Goal: Task Accomplishment & Management: Manage account settings

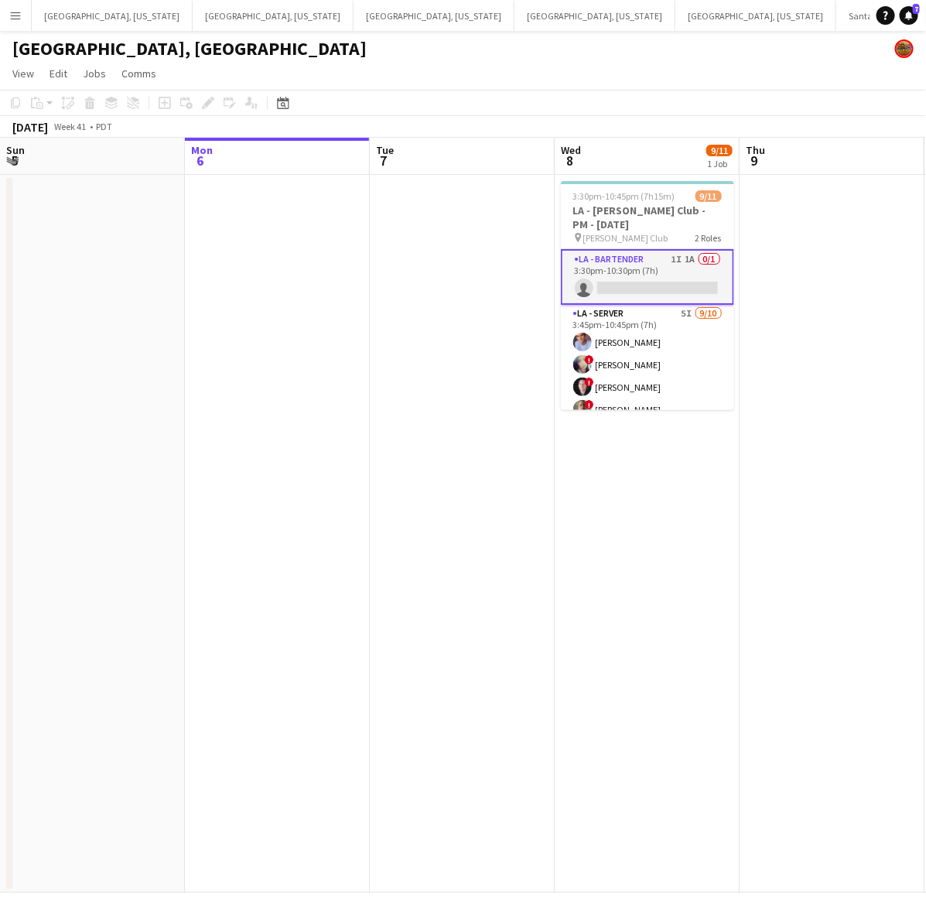
scroll to position [0, 583]
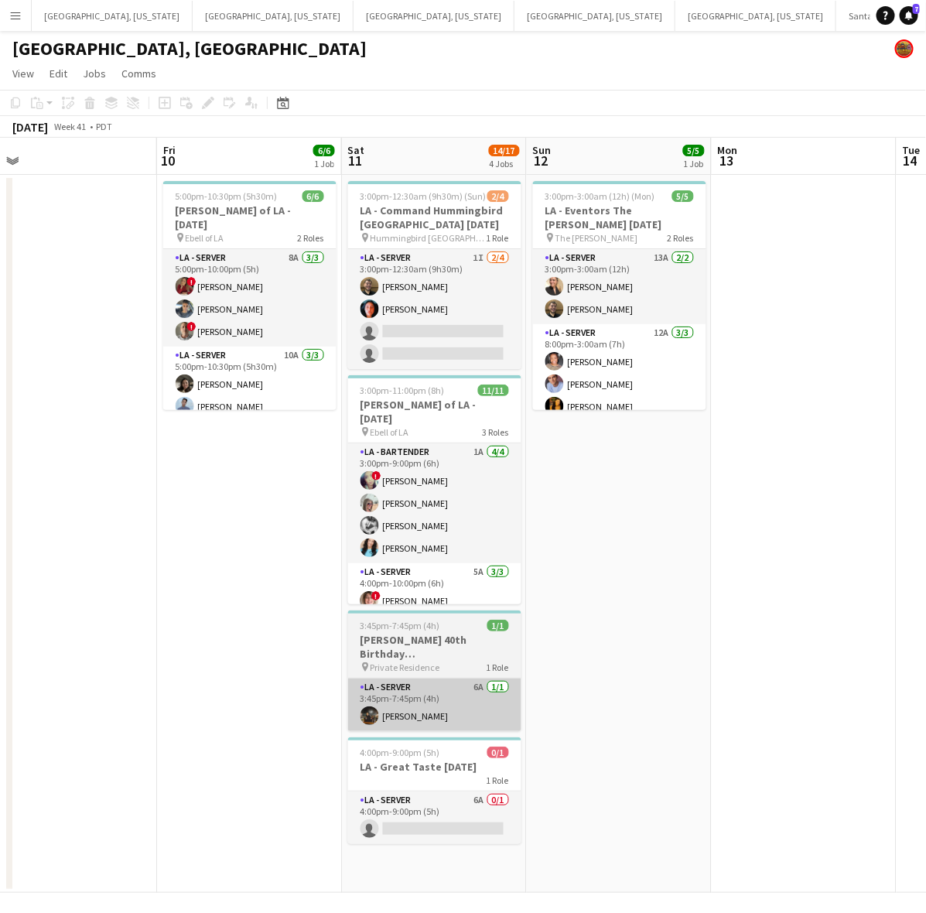
drag, startPoint x: 354, startPoint y: 689, endPoint x: 316, endPoint y: 689, distance: 37.9
click at [168, 724] on app-calendar-viewport "Mon 6 Tue 7 Wed 8 9/11 1 Job Thu 9 Fri 10 6/6 1 Job Sat 11 14/17 4 Jobs Sun 12 …" at bounding box center [463, 515] width 926 height 755
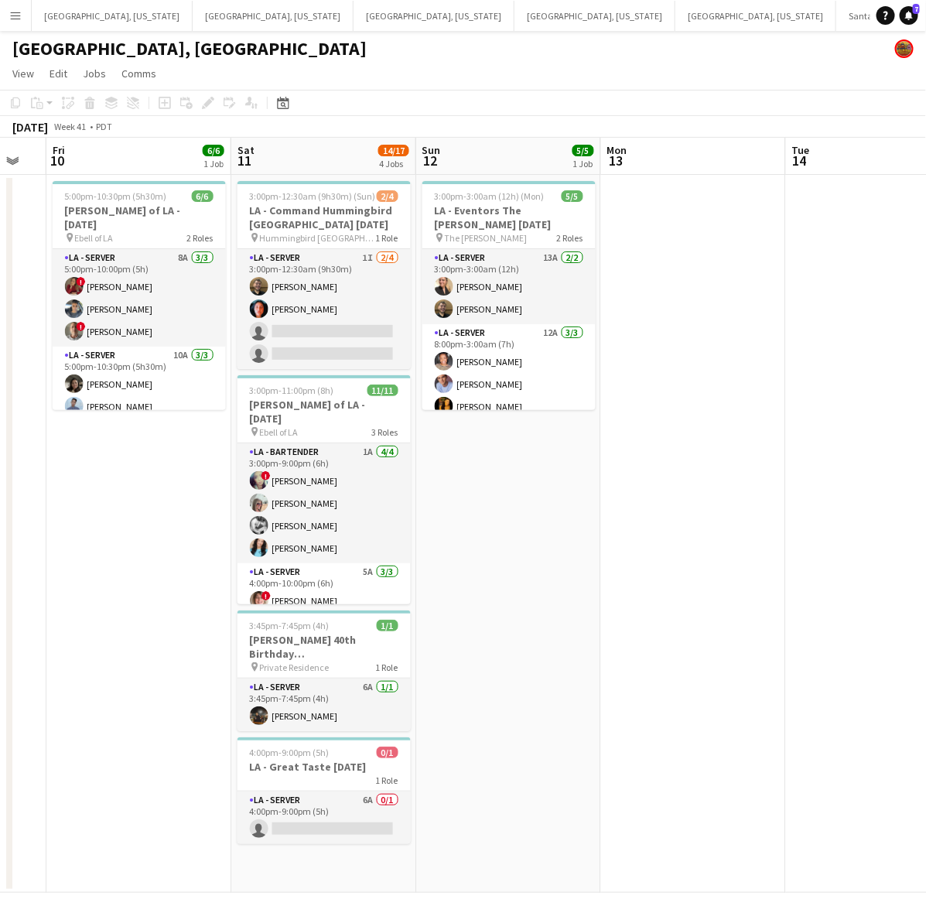
click at [174, 652] on app-calendar-viewport "Tue 7 Wed 8 9/11 1 Job Thu 9 Fri 10 6/6 1 Job Sat 11 14/17 4 Jobs Sun 12 5/5 1 …" at bounding box center [463, 515] width 926 height 755
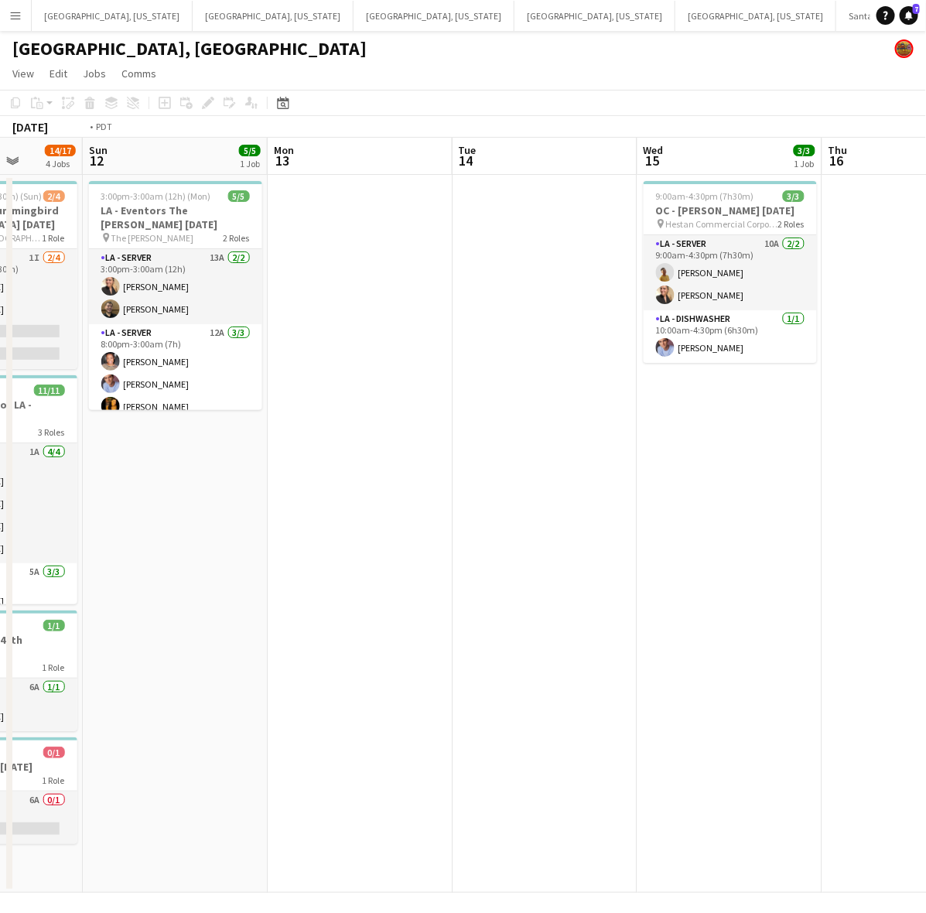
drag, startPoint x: 644, startPoint y: 580, endPoint x: 248, endPoint y: 641, distance: 400.0
click at [258, 640] on app-calendar-viewport "Thu 9 Fri 10 6/6 1 Job Sat 11 14/17 4 Jobs Sun 12 5/5 1 Job Mon 13 Tue 14 Wed 1…" at bounding box center [463, 515] width 926 height 755
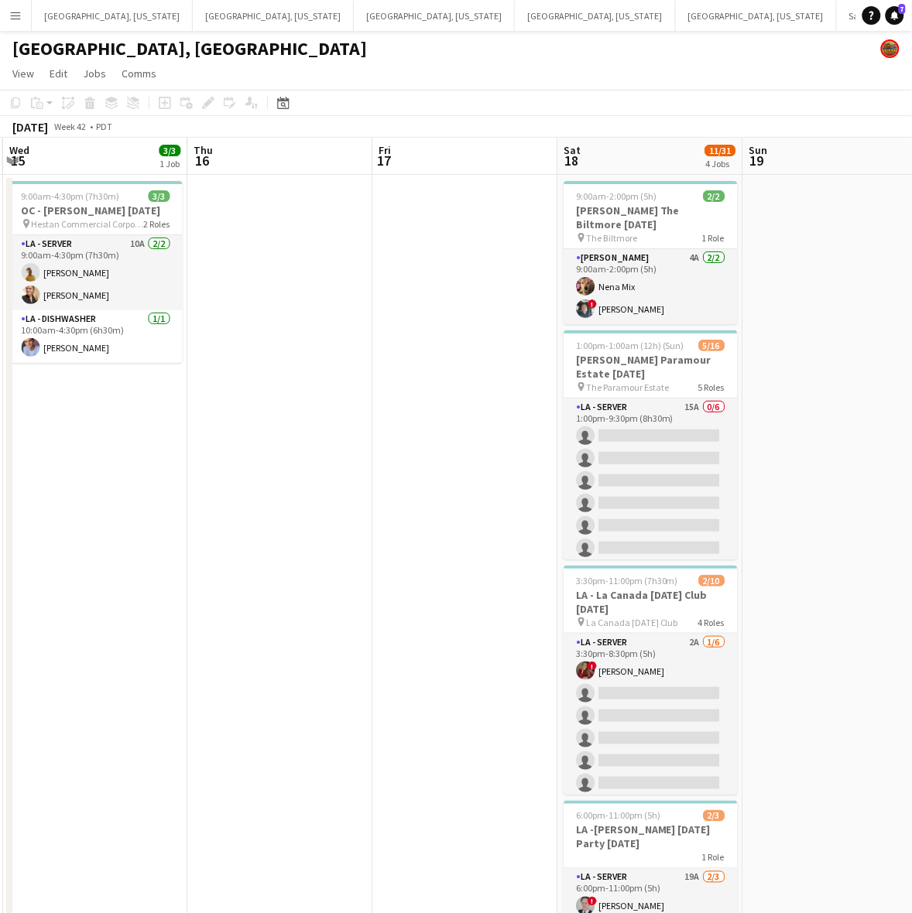
drag, startPoint x: 525, startPoint y: 570, endPoint x: 191, endPoint y: 650, distance: 343.1
click at [200, 648] on app-calendar-viewport "Sun 12 5/5 1 Job Mon 13 Tue 14 Wed 15 3/3 1 Job Thu 16 Fri 17 Sat 18 11/31 4 Jo…" at bounding box center [456, 569] width 912 height 862
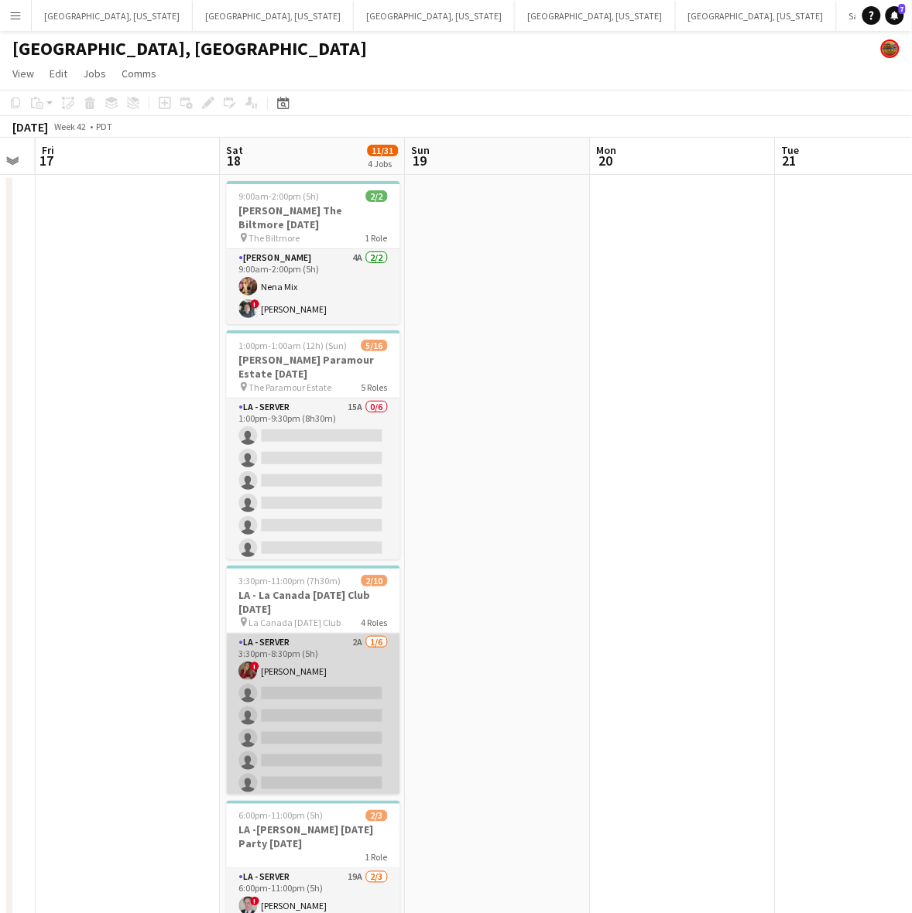
click at [308, 696] on app-card-role "LA - Server 2A [DATE] 3:30pm-8:30pm (5h) ! [PERSON_NAME] single-neutral-actions…" at bounding box center [313, 716] width 173 height 165
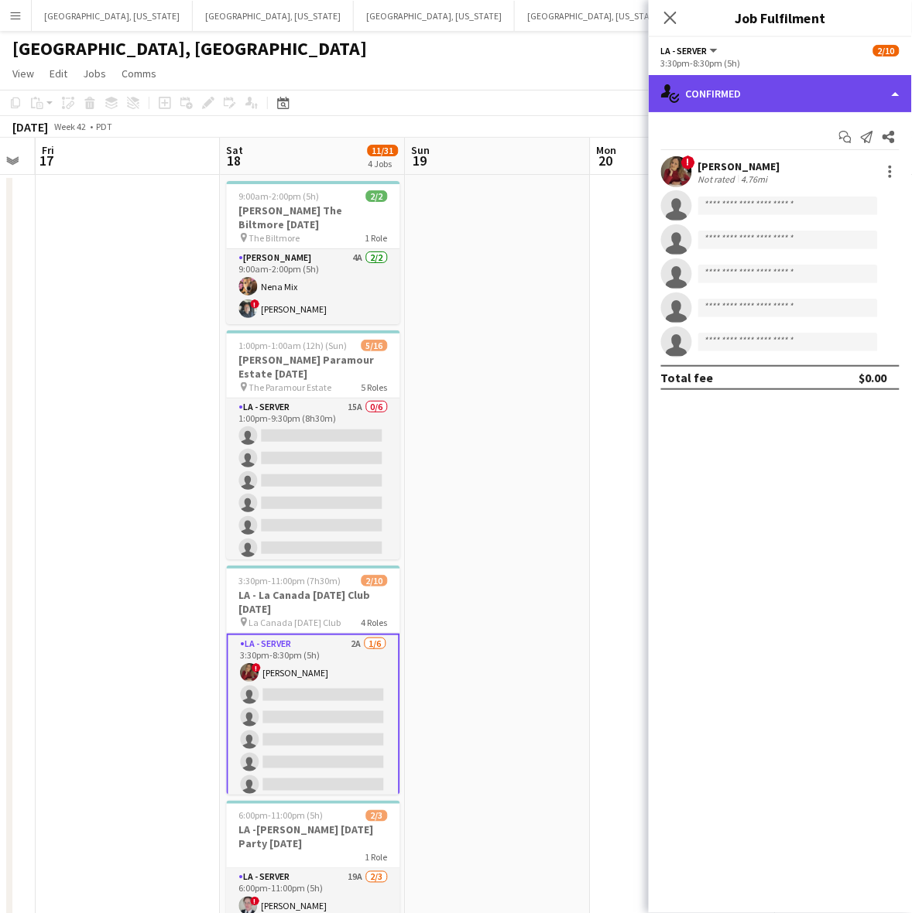
click at [778, 91] on div "single-neutral-actions-check-2 Confirmed" at bounding box center [779, 93] width 263 height 37
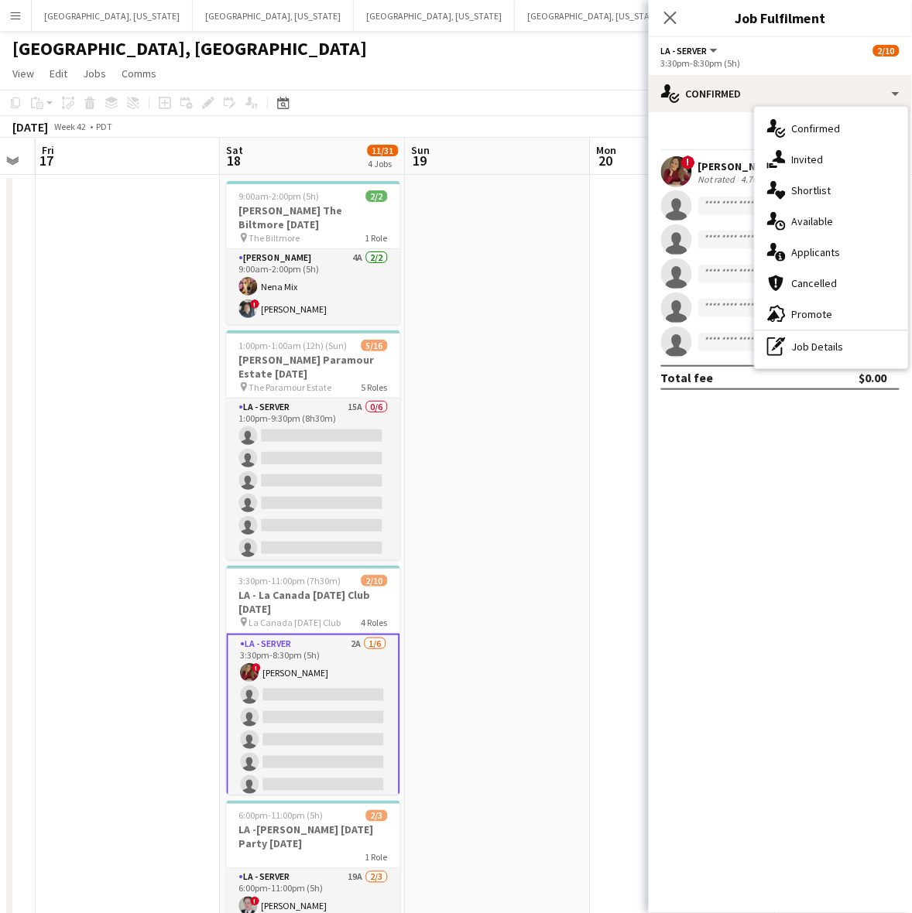
click at [849, 251] on div "single-neutral-actions-information Applicants" at bounding box center [830, 252] width 153 height 31
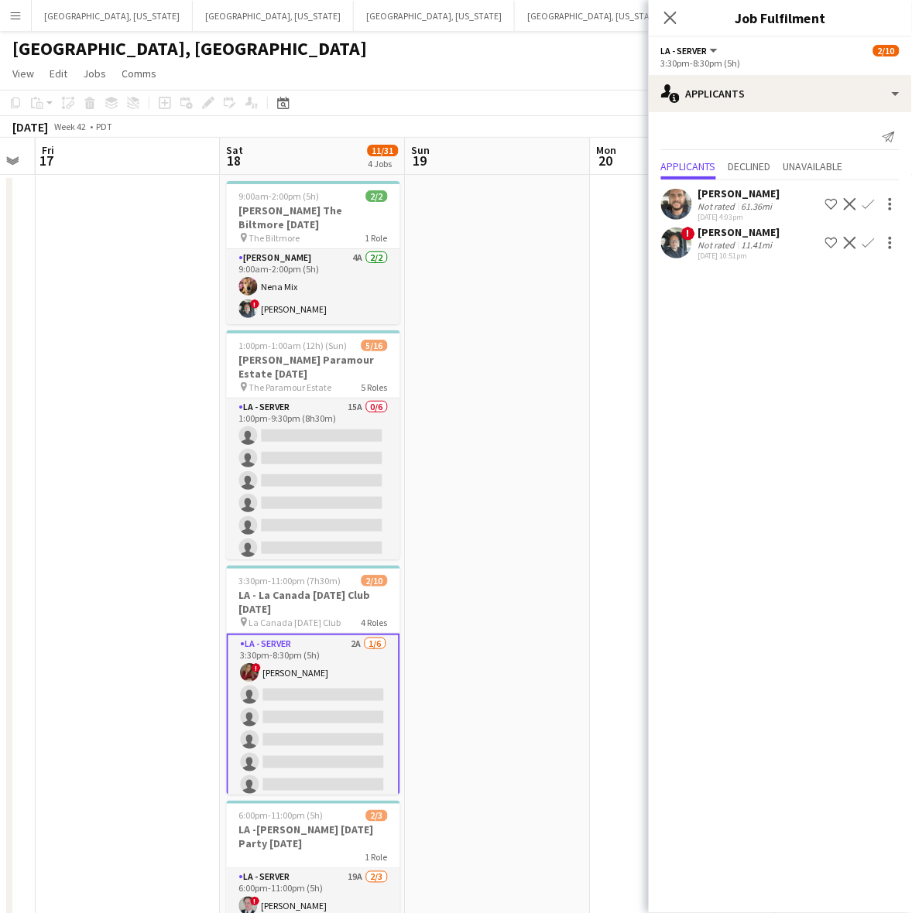
drag, startPoint x: 871, startPoint y: 202, endPoint x: 871, endPoint y: 223, distance: 20.9
click at [871, 202] on app-icon "Confirm" at bounding box center [868, 204] width 12 height 12
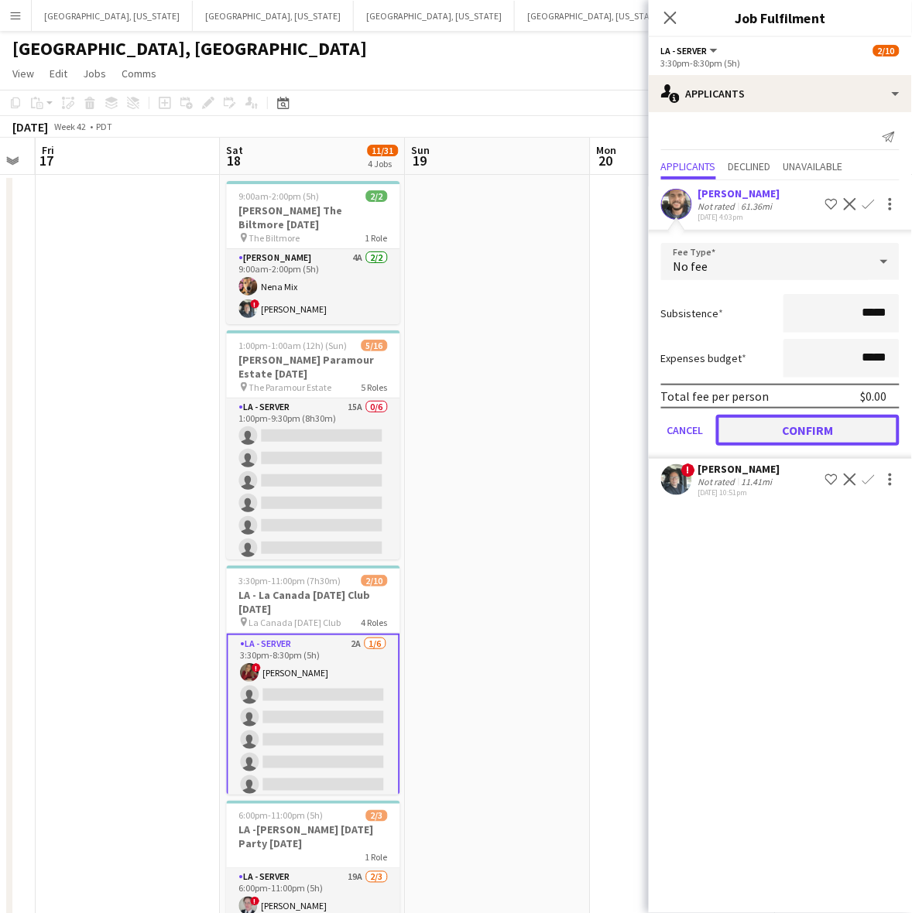
drag, startPoint x: 775, startPoint y: 430, endPoint x: 370, endPoint y: 633, distance: 453.3
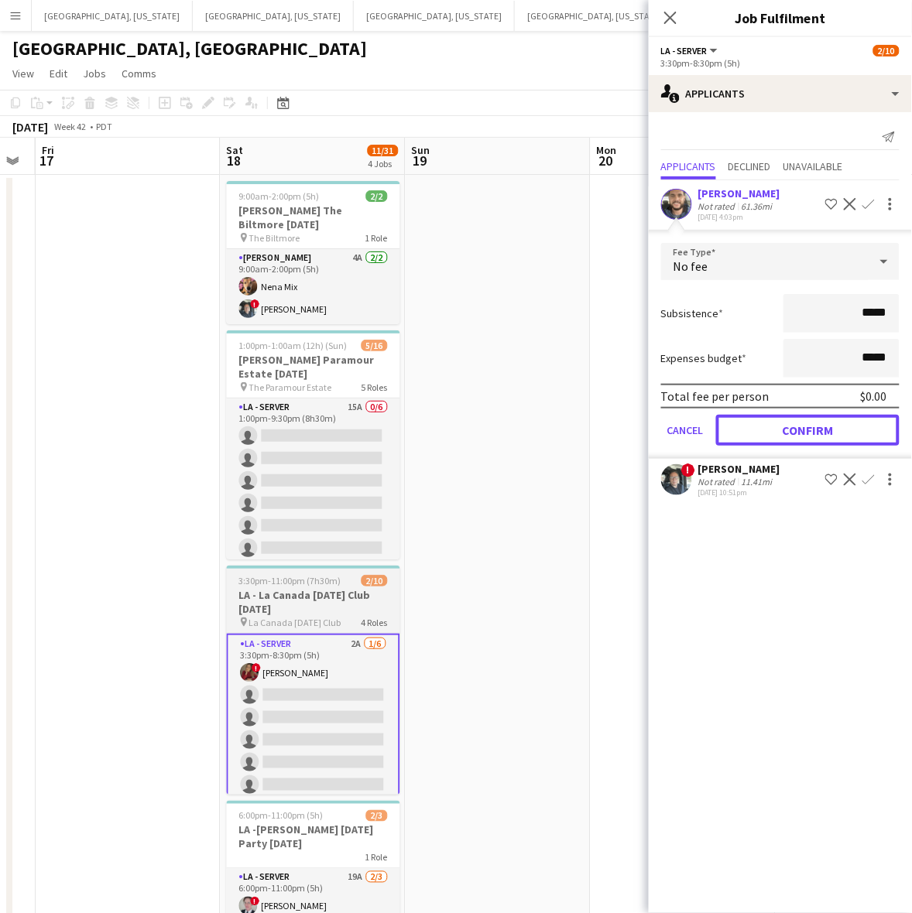
click at [775, 429] on button "Confirm" at bounding box center [807, 430] width 183 height 31
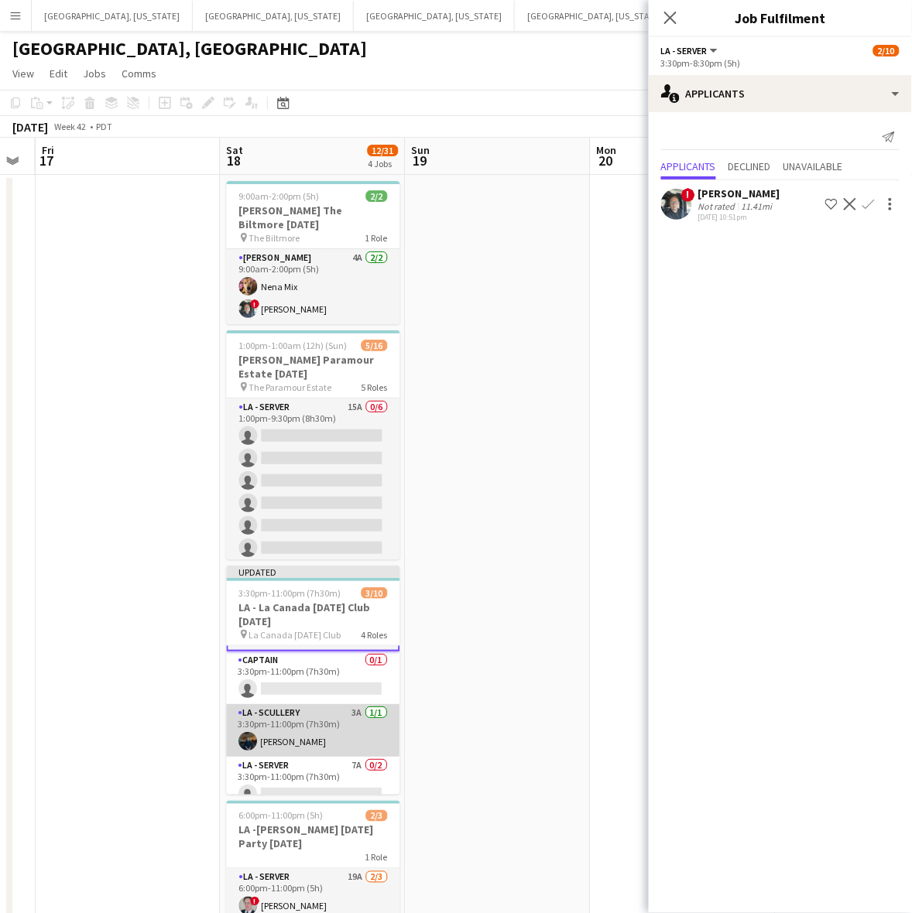
scroll to position [193, 0]
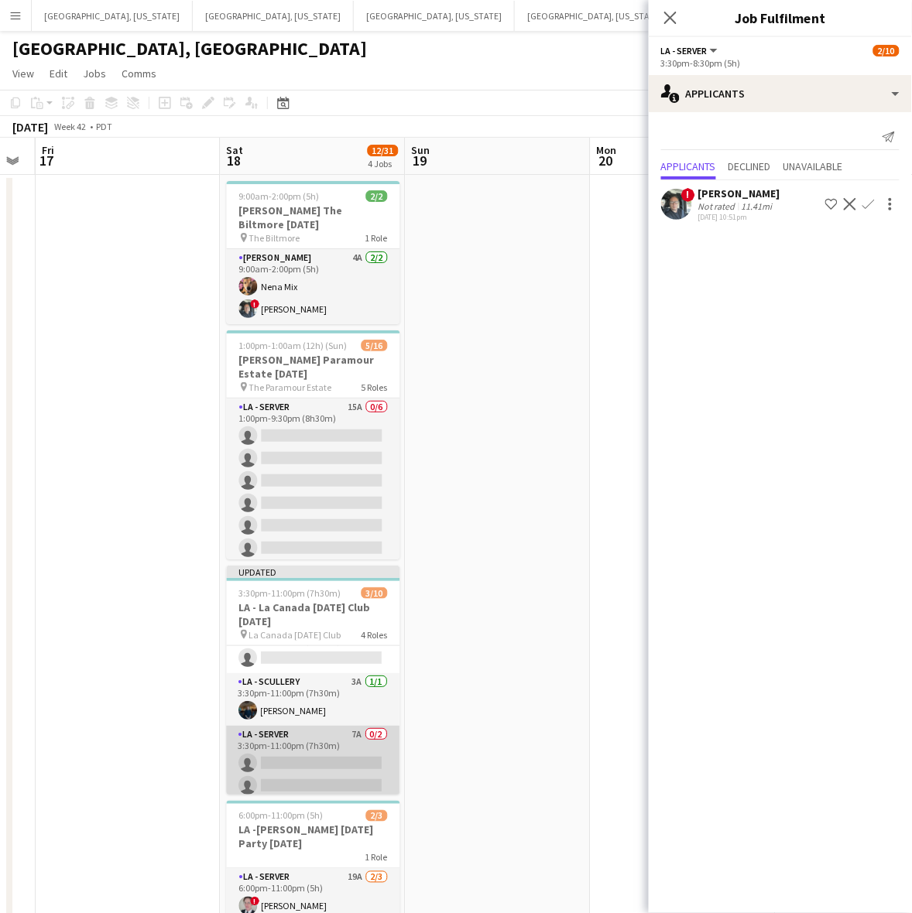
click at [319, 758] on app-card-role "LA - Server 7A 0/2 3:30pm-11:00pm (7h30m) single-neutral-actions single-neutral…" at bounding box center [313, 763] width 173 height 75
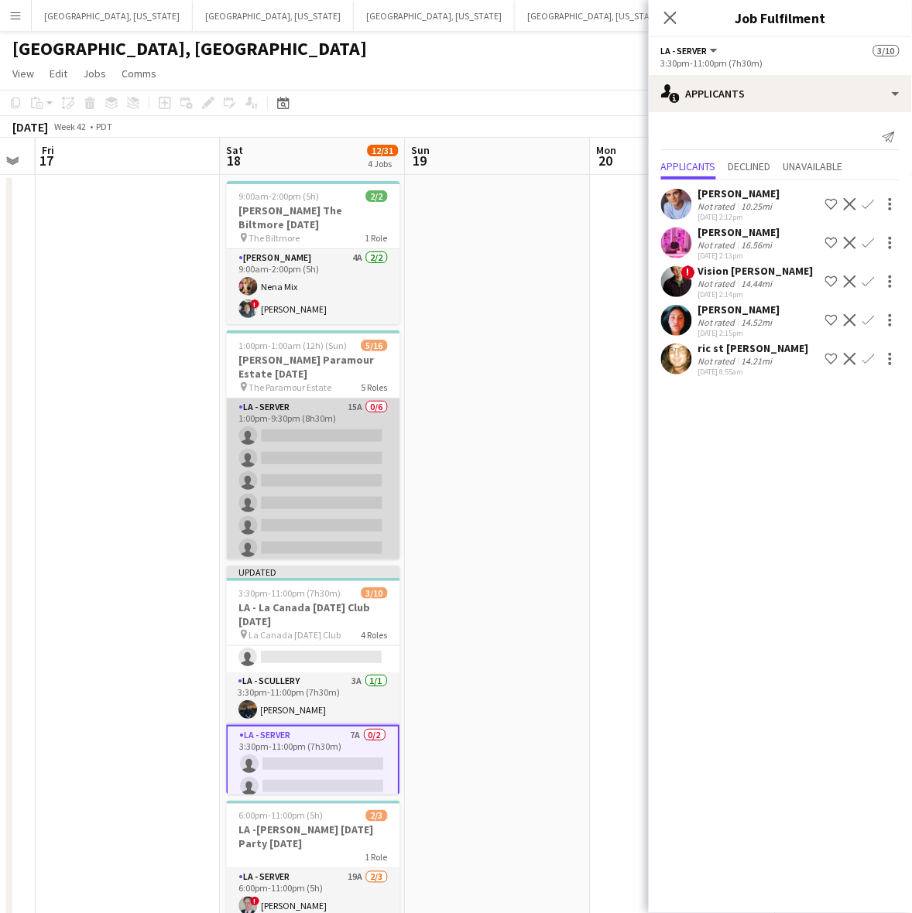
click at [327, 449] on app-card-role "LA - Server 15A 0/6 1:00pm-9:30pm (8h30m) single-neutral-actions single-neutral…" at bounding box center [313, 481] width 173 height 165
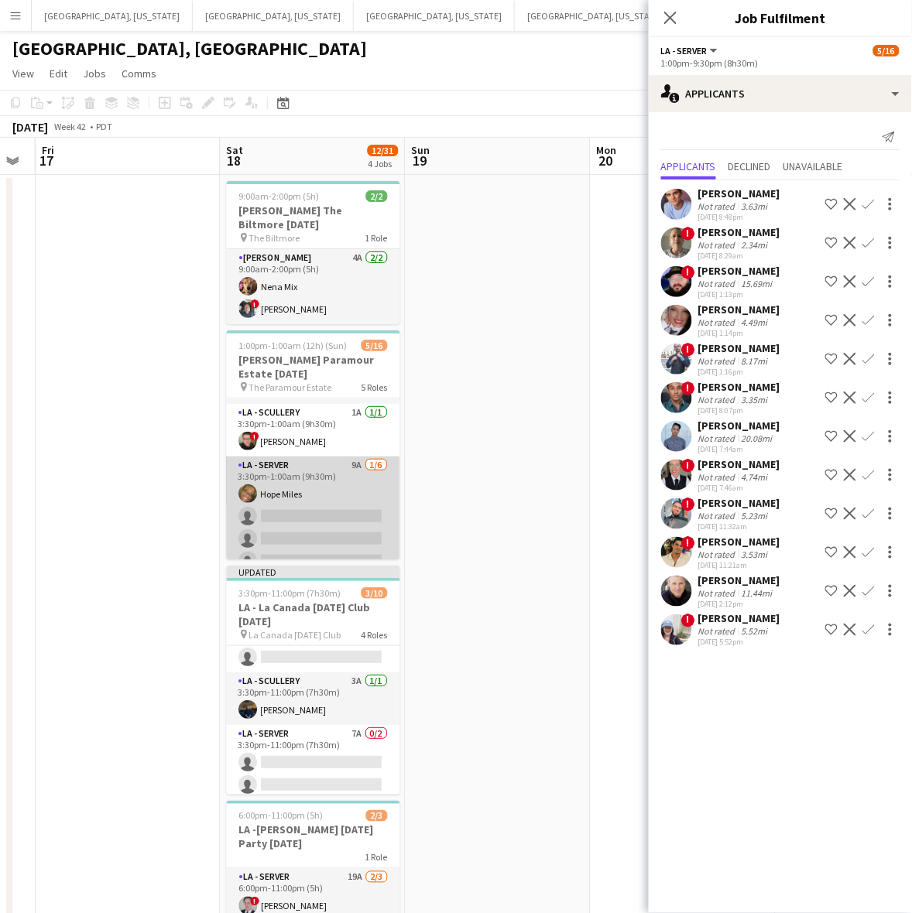
click at [320, 518] on app-card-role "LA - Server 9A [DATE] 3:30pm-1:00am (9h30m) Hope Miles single-neutral-actions s…" at bounding box center [313, 539] width 173 height 165
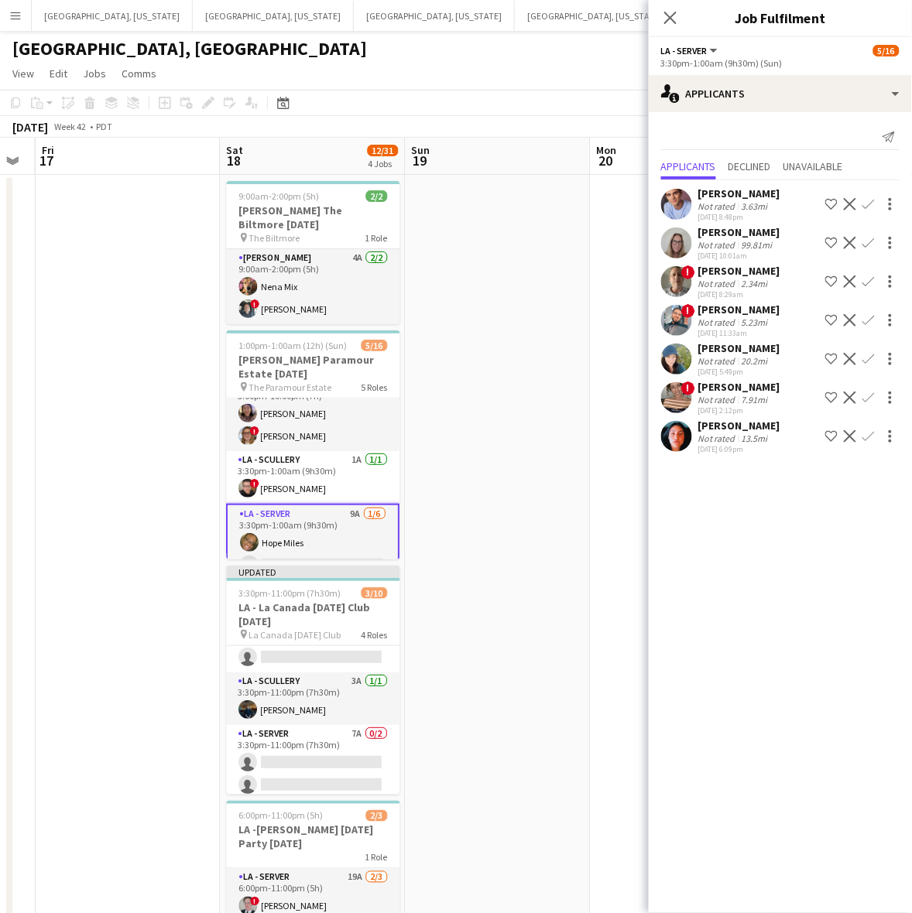
scroll to position [353, 0]
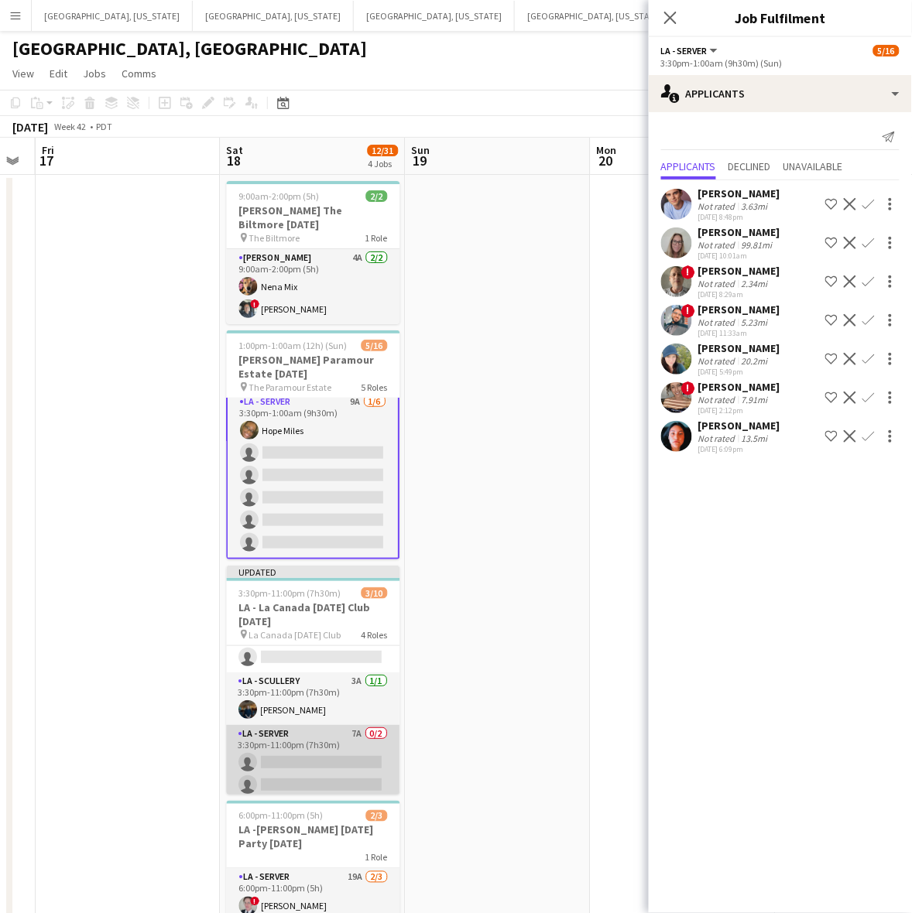
click at [300, 743] on app-card-role "LA - Server 7A 0/2 3:30pm-11:00pm (7h30m) single-neutral-actions single-neutral…" at bounding box center [313, 762] width 173 height 75
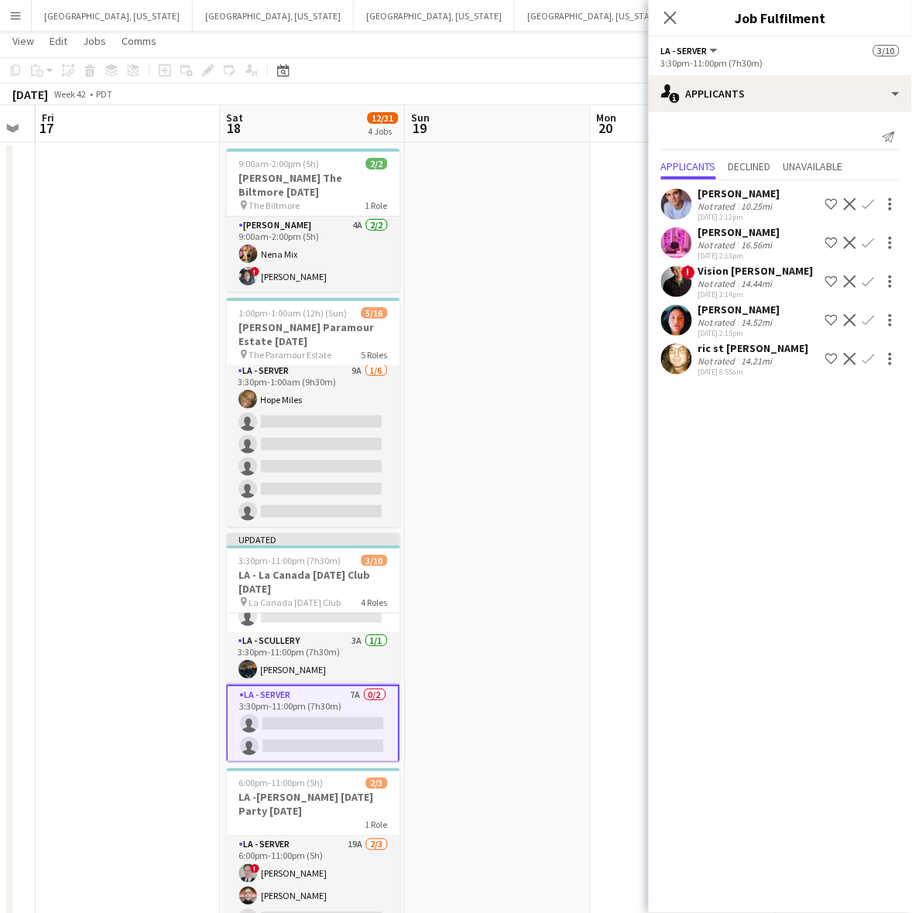
scroll to position [85, 0]
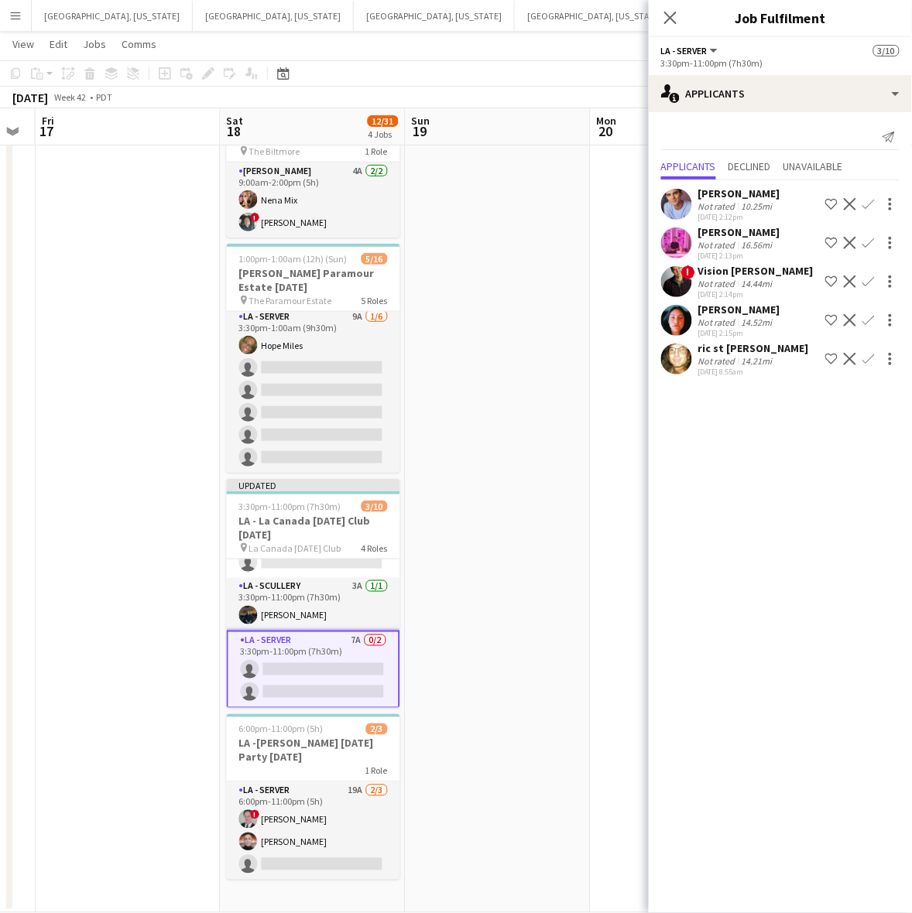
click at [726, 287] on div "Not rated" at bounding box center [718, 284] width 40 height 12
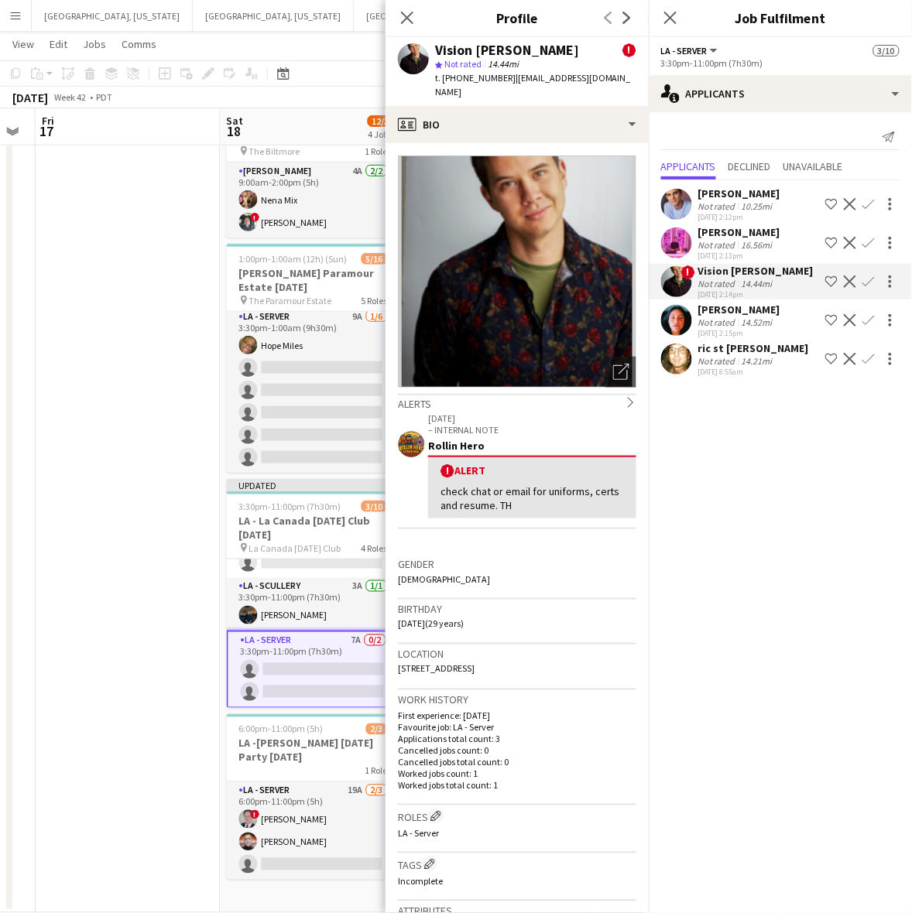
click at [726, 287] on div "Not rated" at bounding box center [718, 284] width 40 height 12
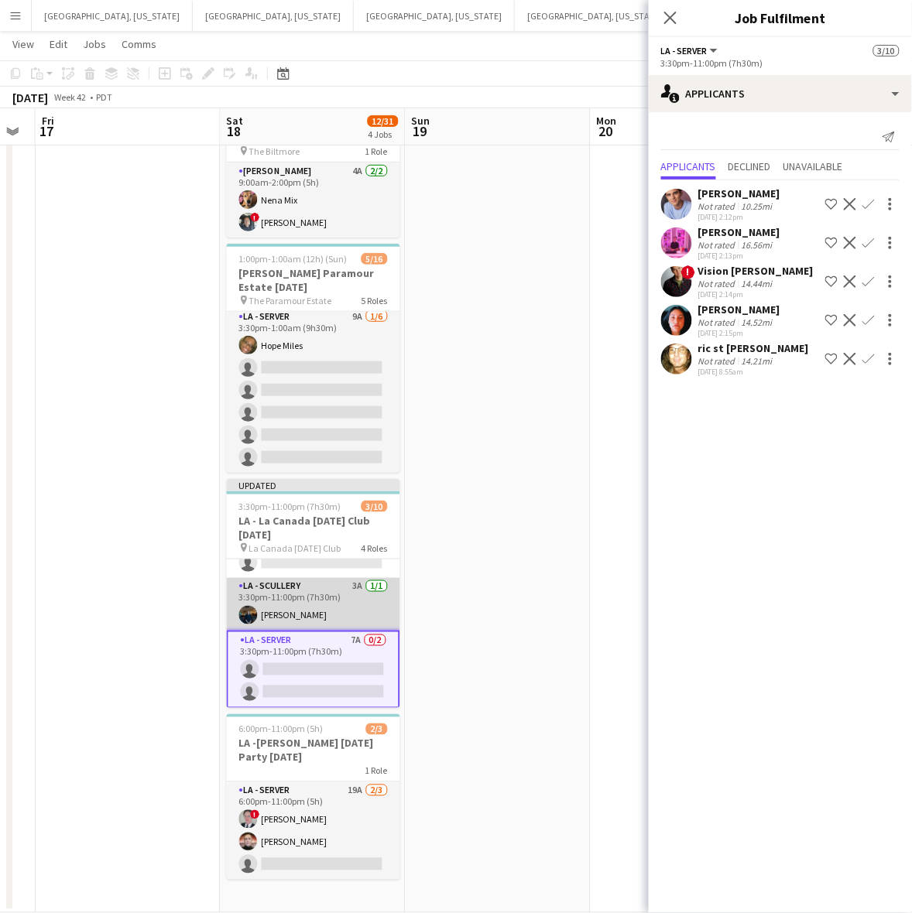
scroll to position [200, 0]
click at [874, 200] on app-icon "Confirm" at bounding box center [868, 204] width 12 height 12
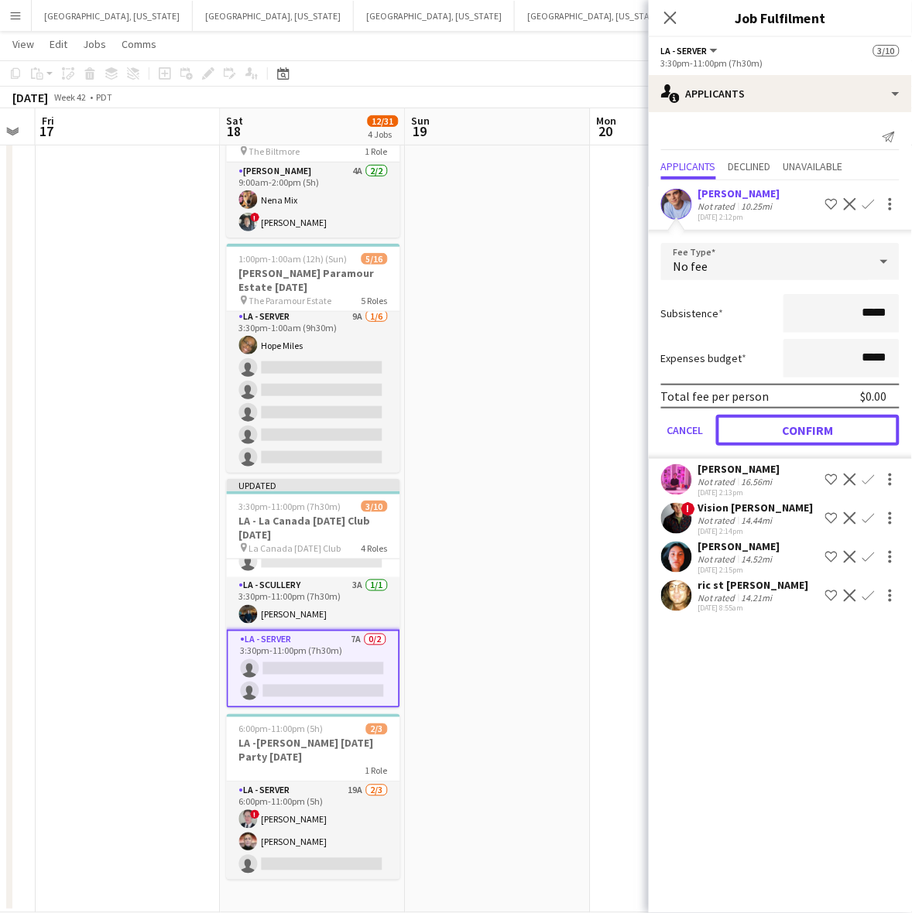
click at [809, 419] on button "Confirm" at bounding box center [807, 430] width 183 height 31
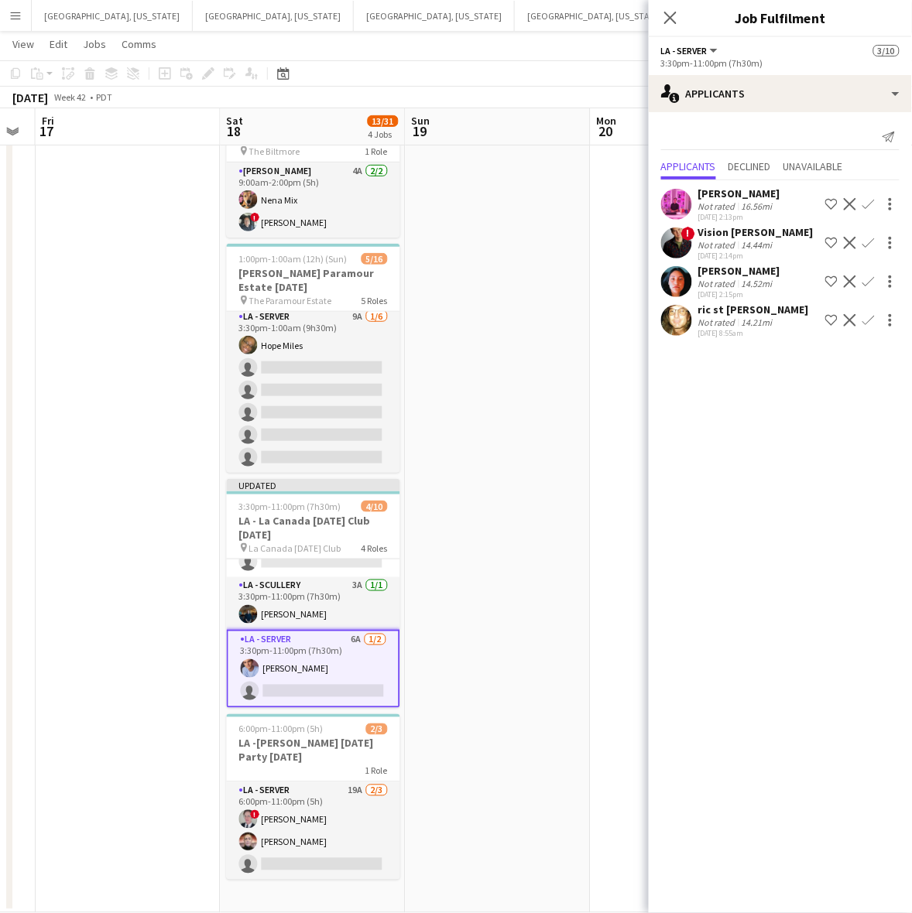
click at [871, 242] on app-icon "Confirm" at bounding box center [868, 243] width 12 height 12
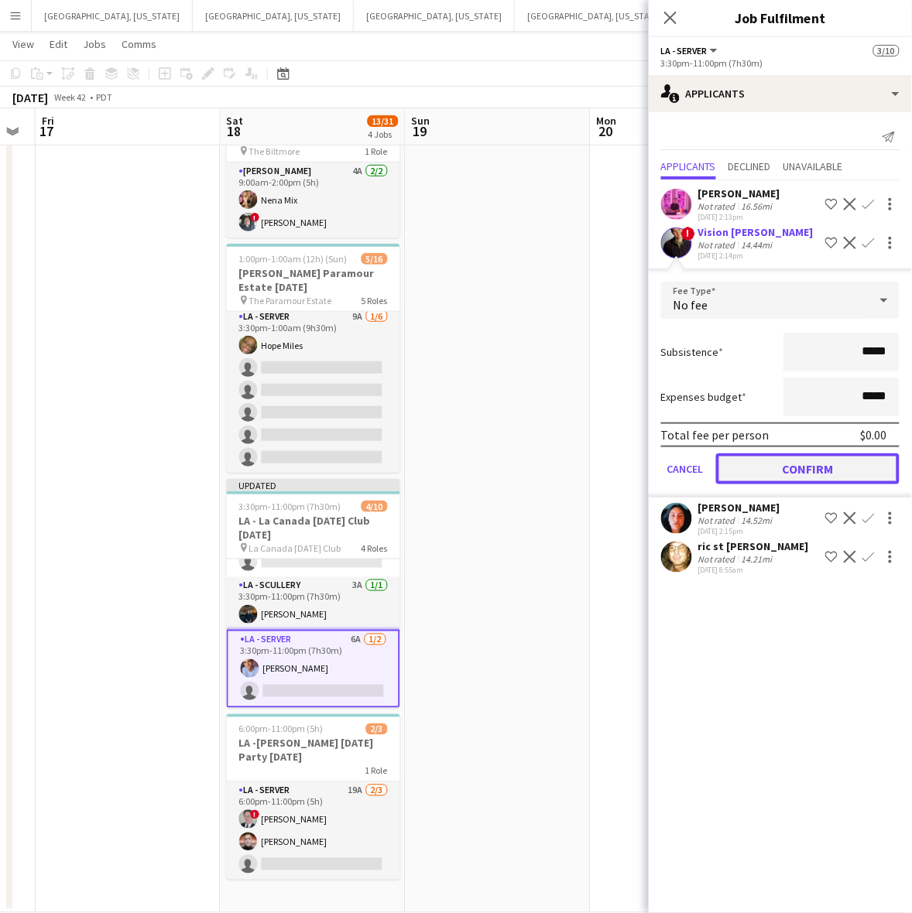
click at [755, 464] on button "Confirm" at bounding box center [807, 468] width 183 height 31
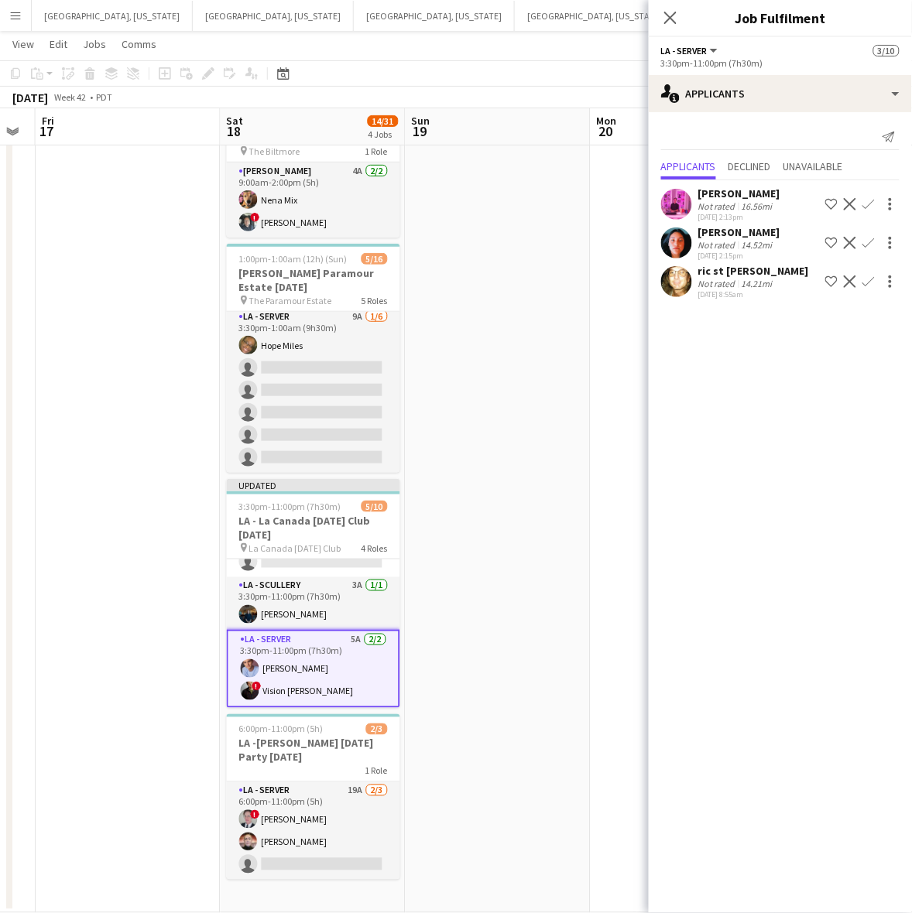
click at [550, 63] on app-toolbar "Copy Paste Paste Ctrl+V Paste with crew Ctrl+Shift+V Paste linked Job [GEOGRAPH…" at bounding box center [456, 73] width 912 height 26
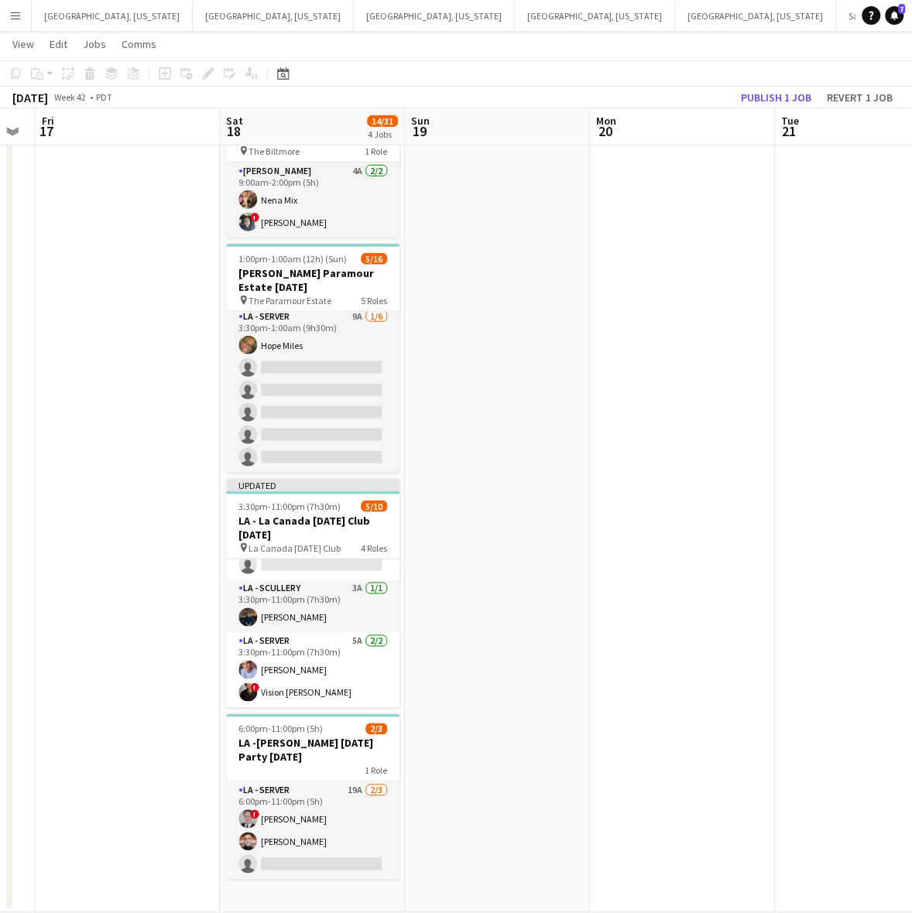
scroll to position [198, 0]
click at [782, 101] on button "Publish 1 job" at bounding box center [776, 97] width 83 height 20
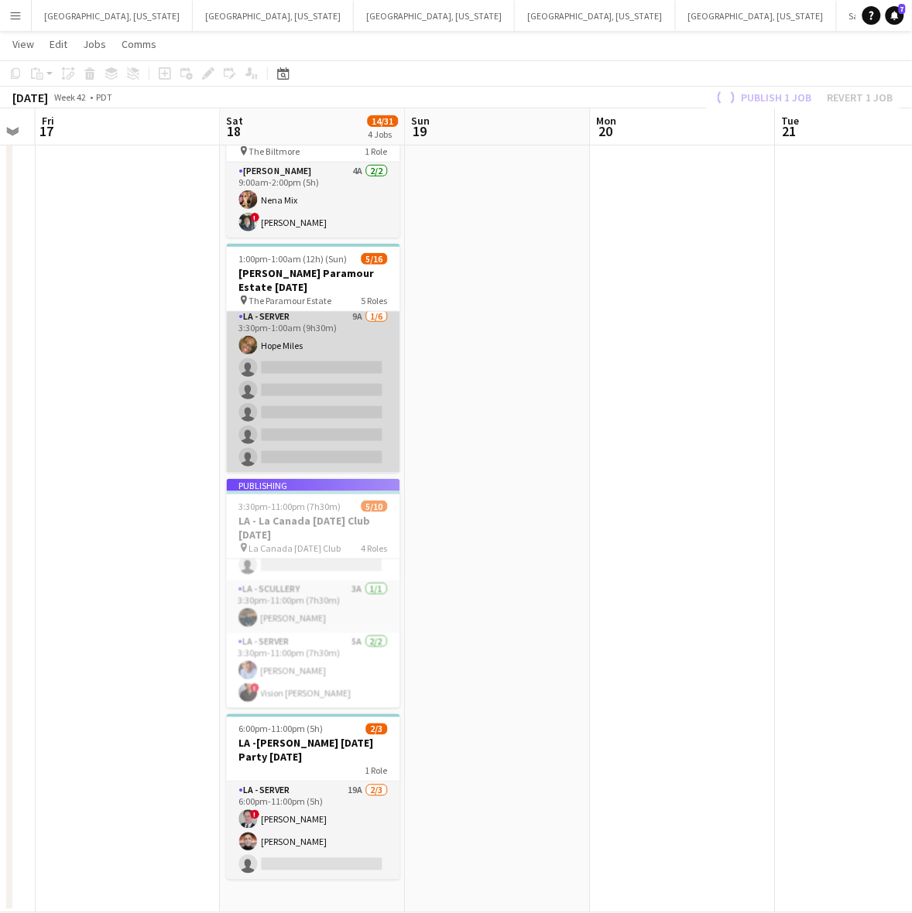
drag, startPoint x: 323, startPoint y: 410, endPoint x: 344, endPoint y: 399, distance: 24.6
click at [323, 410] on app-card-role "LA - Server 9A [DATE] 3:30pm-1:00am (9h30m) Hope Miles single-neutral-actions s…" at bounding box center [313, 390] width 173 height 165
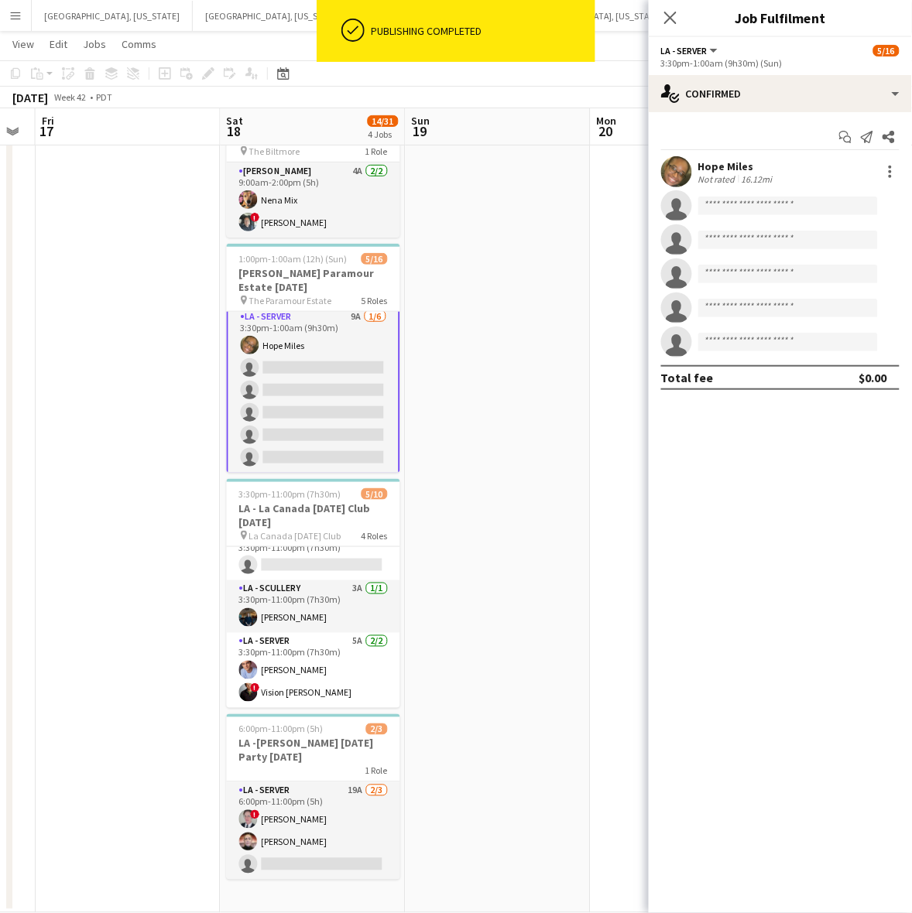
scroll to position [352, 0]
click at [814, 72] on app-options-switcher "LA - Server All roles LA - Server [DATE] 3:30pm-1:00am (9h30m) (Sun)" at bounding box center [779, 56] width 263 height 38
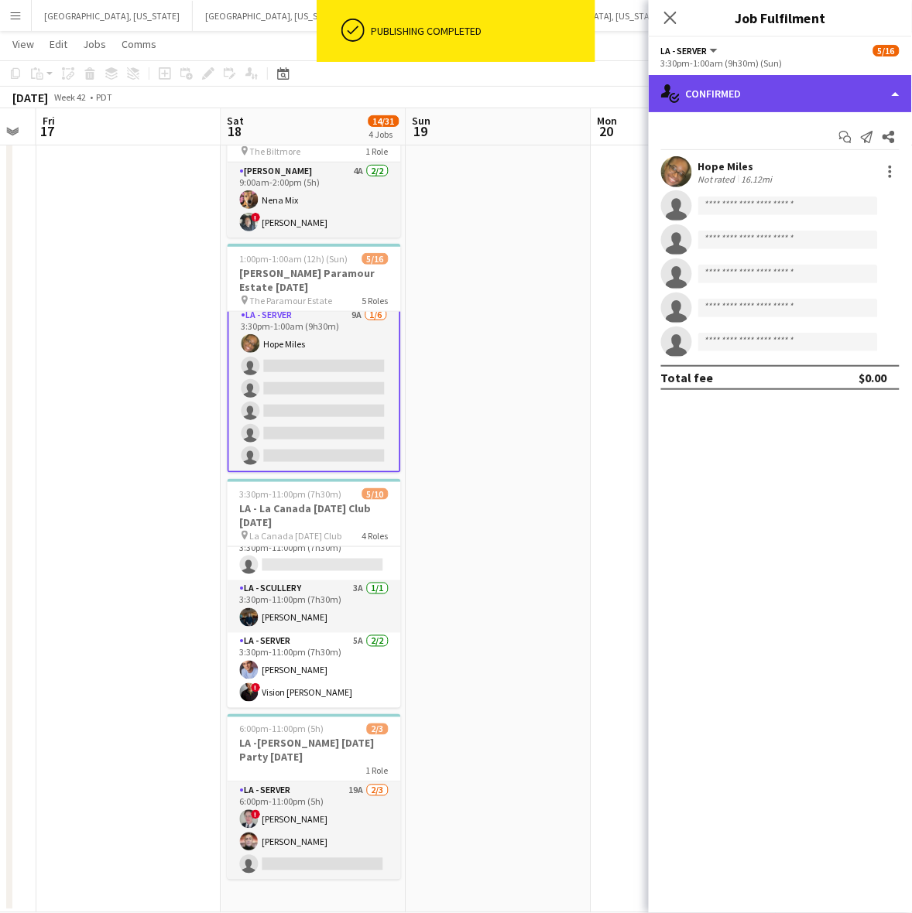
click at [801, 94] on div "single-neutral-actions-check-2 Confirmed" at bounding box center [779, 93] width 263 height 37
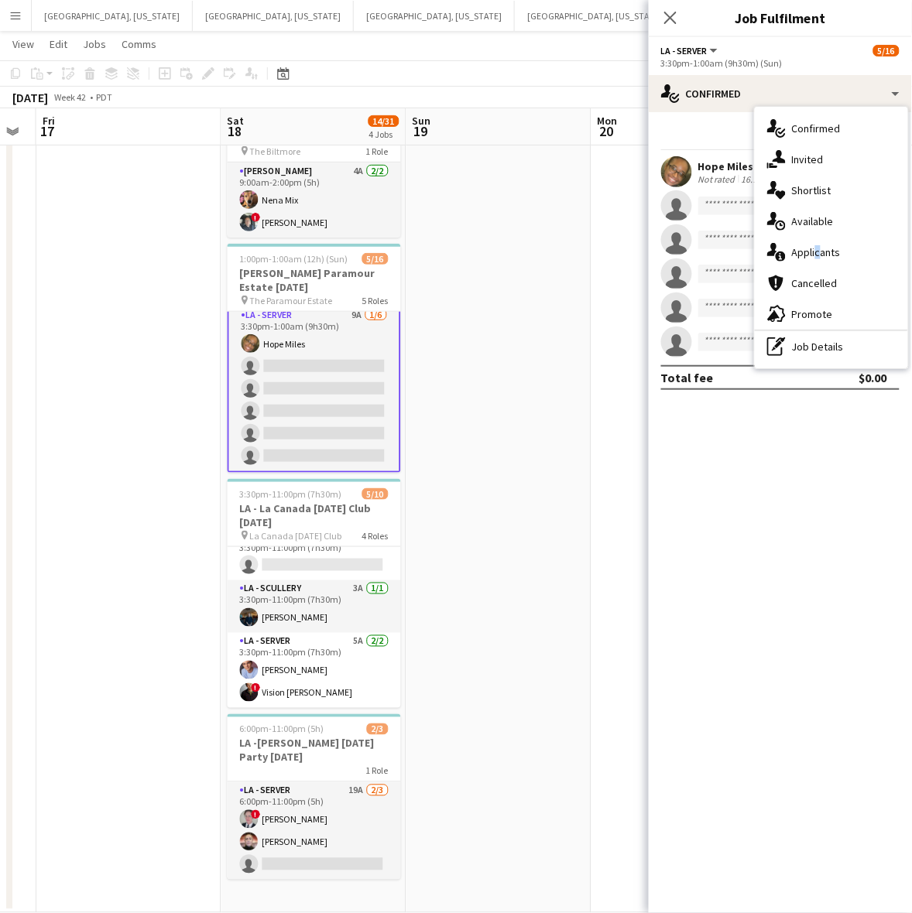
click at [814, 241] on div "single-neutral-actions-information Applicants" at bounding box center [830, 252] width 153 height 31
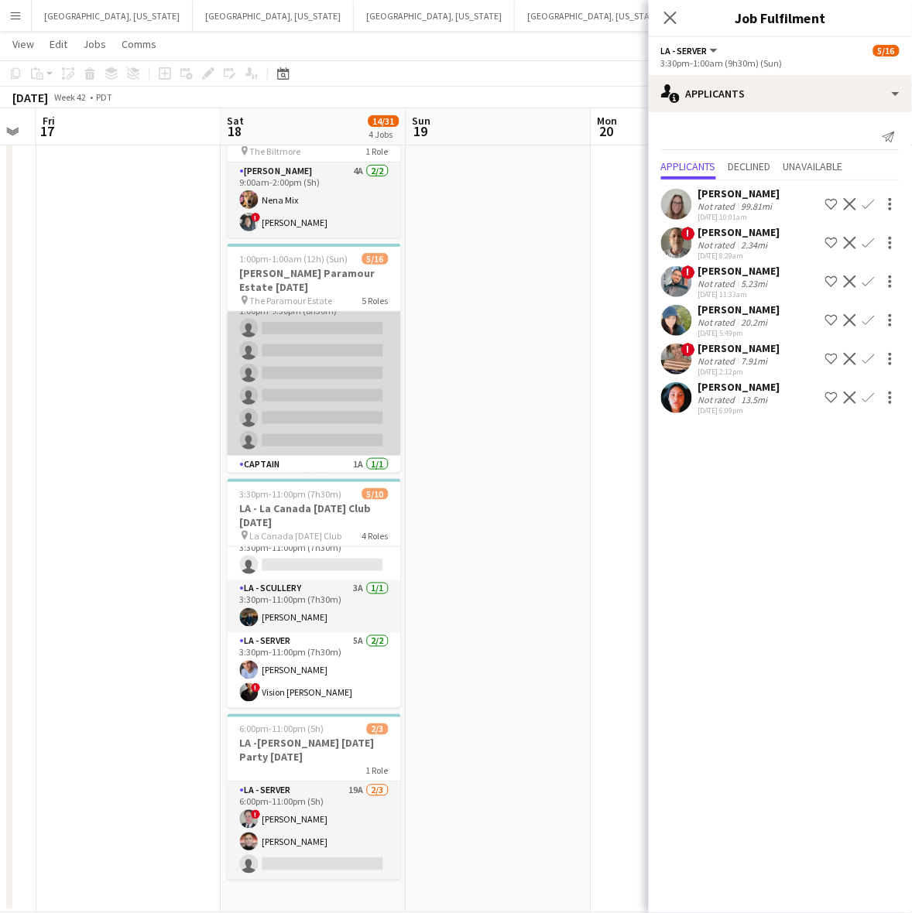
scroll to position [0, 0]
click at [341, 371] on app-card-role "LA - Server 15A 0/6 1:00pm-9:30pm (8h30m) single-neutral-actions single-neutral…" at bounding box center [314, 394] width 173 height 165
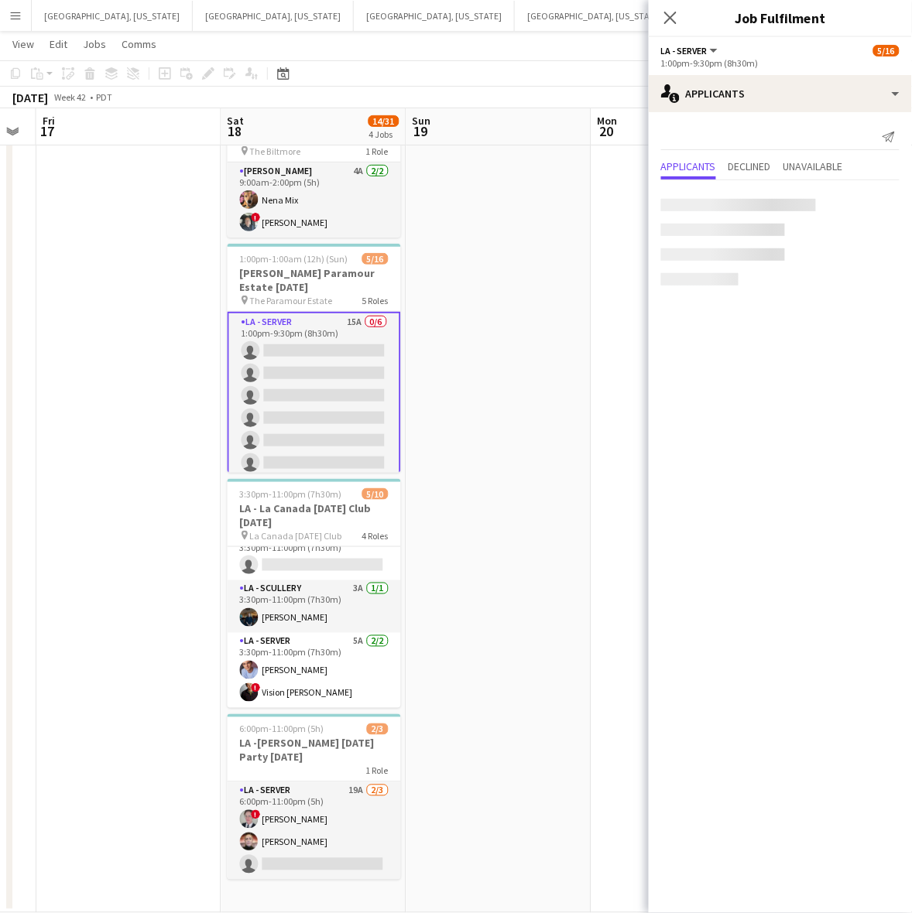
scroll to position [0, 517]
